Goal: Task Accomplishment & Management: Use online tool/utility

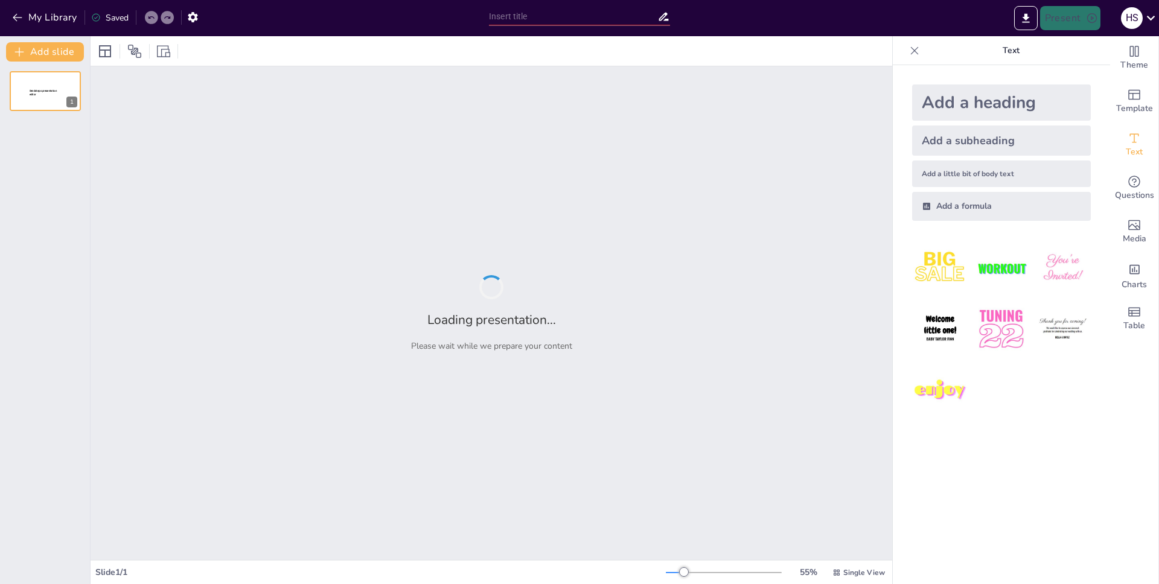
type input "test"
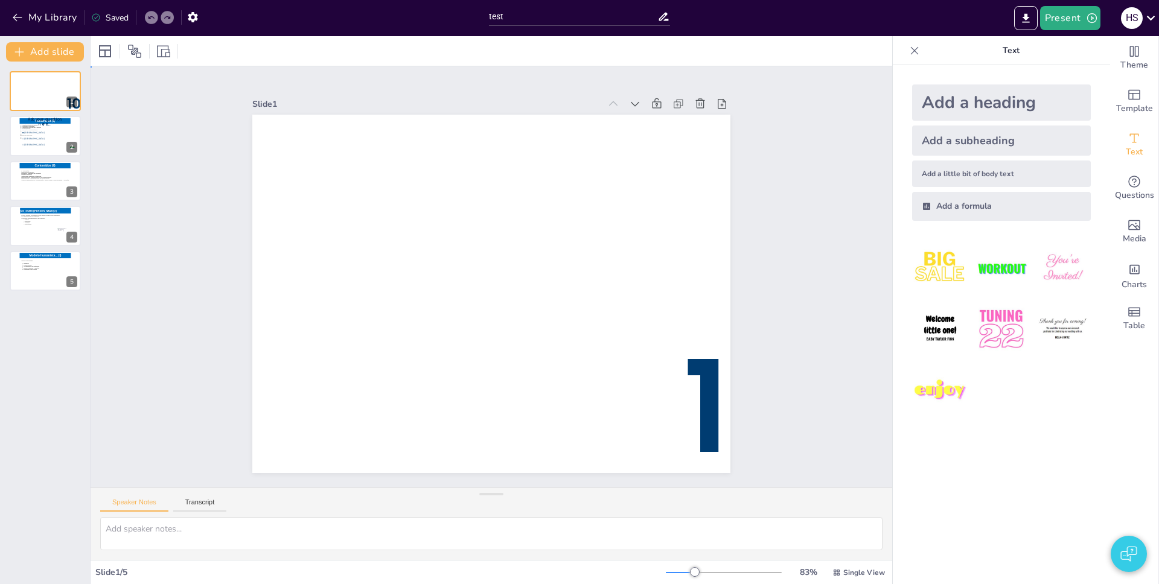
click at [189, 123] on div "Slide 1 10 Countdown - title Slide 2 Contenidos (I) 1. Características del mode…" at bounding box center [492, 276] width 878 height 849
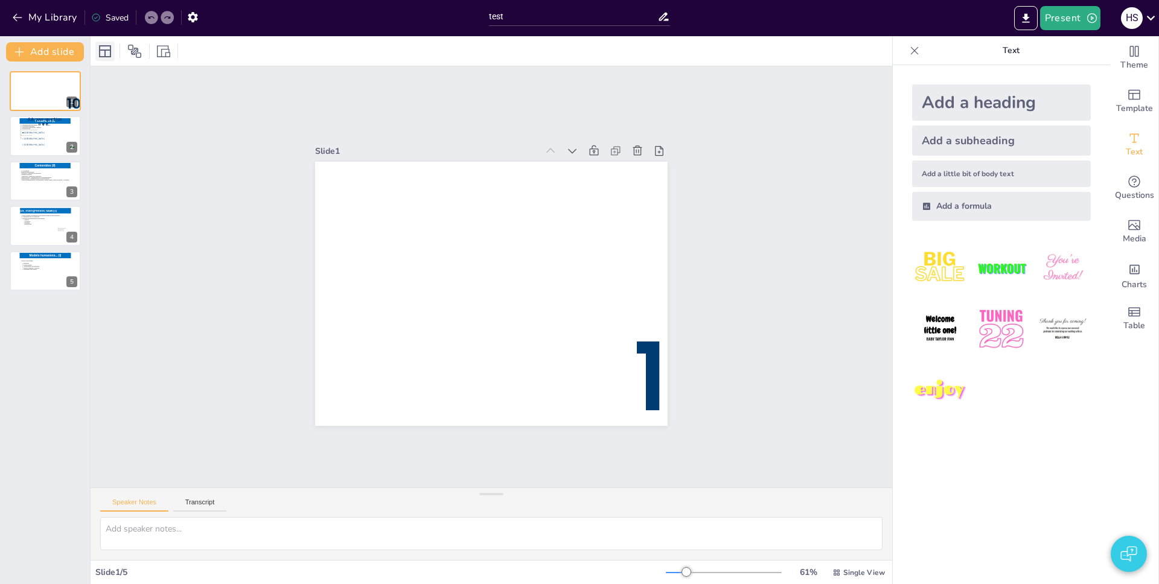
click at [104, 57] on icon at bounding box center [105, 51] width 14 height 14
click at [127, 55] on icon at bounding box center [134, 51] width 14 height 14
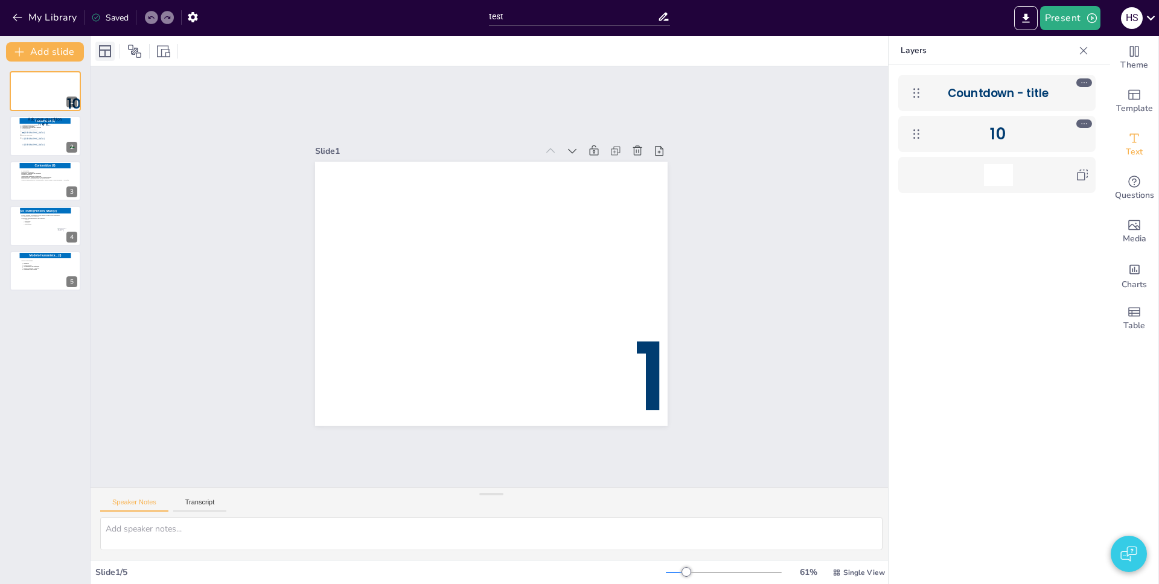
click at [98, 54] on icon at bounding box center [105, 51] width 14 height 14
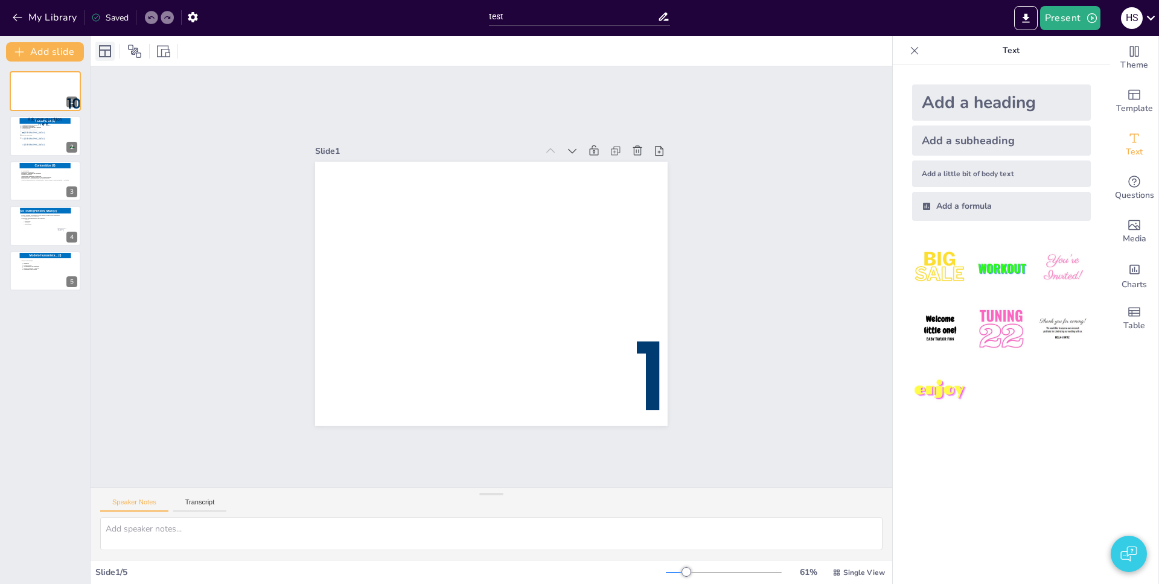
click at [101, 53] on icon at bounding box center [105, 51] width 14 height 14
click at [165, 51] on icon at bounding box center [163, 51] width 13 height 13
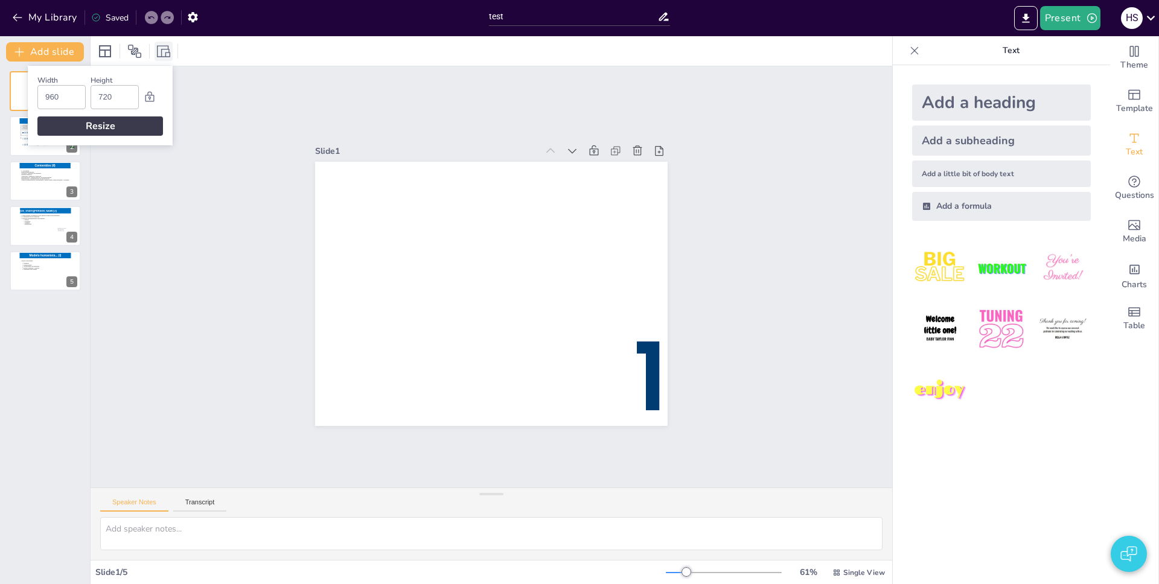
click at [165, 51] on icon at bounding box center [163, 51] width 13 height 13
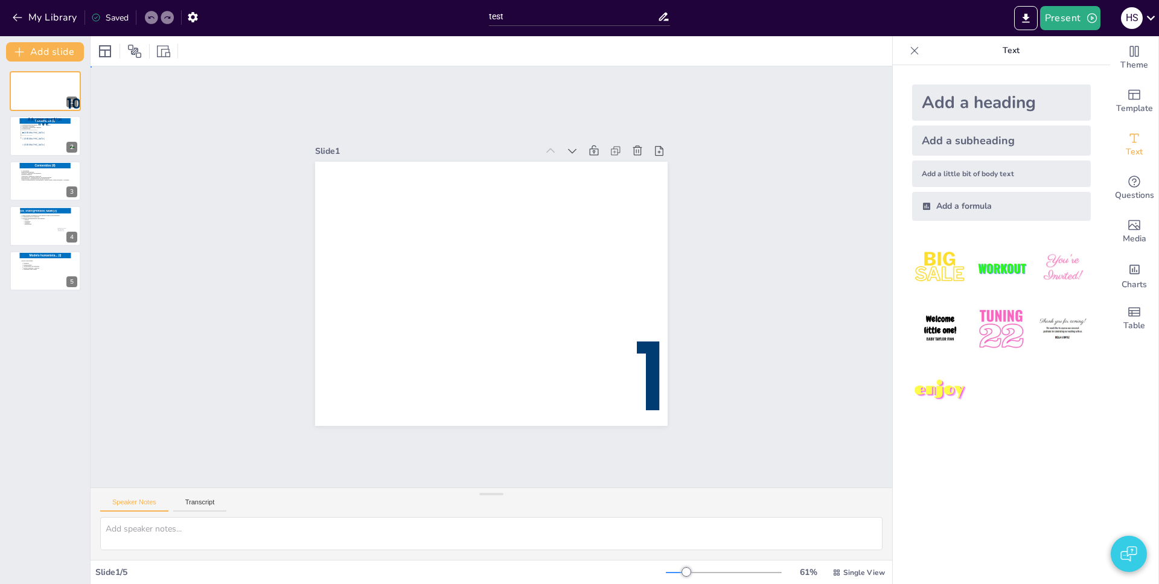
click at [266, 98] on div "Slide 1 10 Countdown - title Slide 2 Contenidos (I) 1. Características del mode…" at bounding box center [491, 277] width 711 height 904
click at [30, 149] on div at bounding box center [45, 136] width 54 height 41
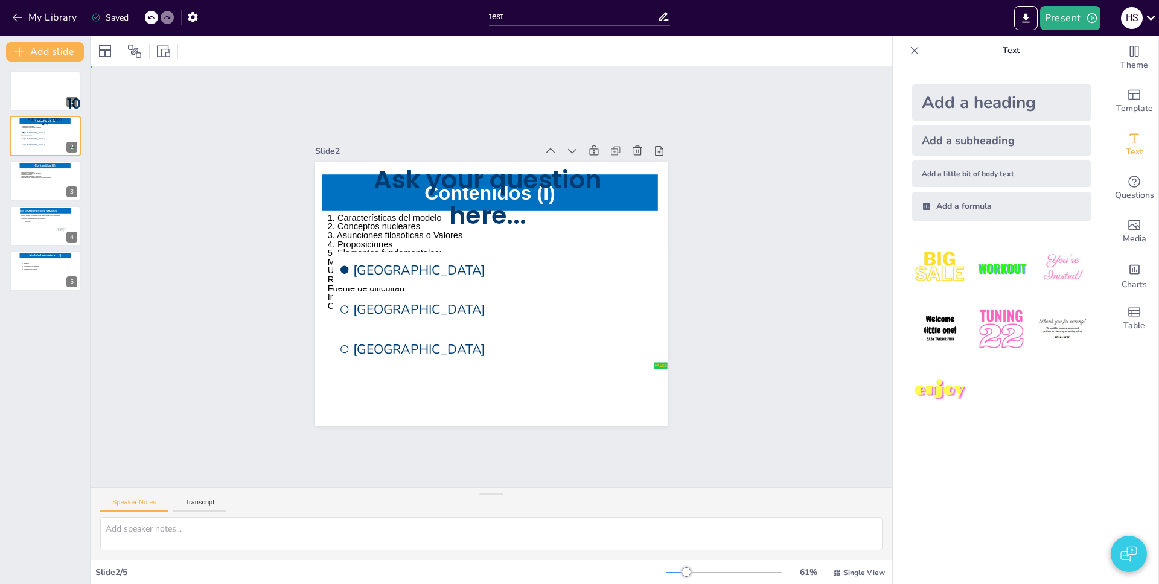
click at [240, 153] on div "Slide 1 10 Countdown - title Slide 2 Contenidos (I) 1. Características del mode…" at bounding box center [491, 276] width 503 height 841
click at [46, 15] on button "My Library" at bounding box center [45, 17] width 73 height 19
